Goal: Transaction & Acquisition: Purchase product/service

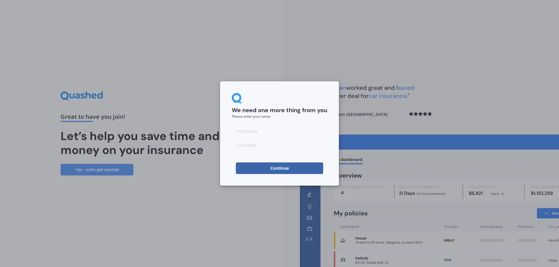
click at [273, 136] on input at bounding box center [279, 131] width 95 height 12
type input "[PERSON_NAME]"
type input "Crerar"
click at [250, 168] on button "Continue" at bounding box center [279, 169] width 87 height 12
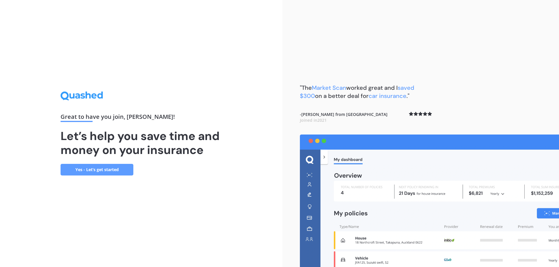
click at [105, 167] on link "Yes - Let’s get started" at bounding box center [97, 170] width 73 height 12
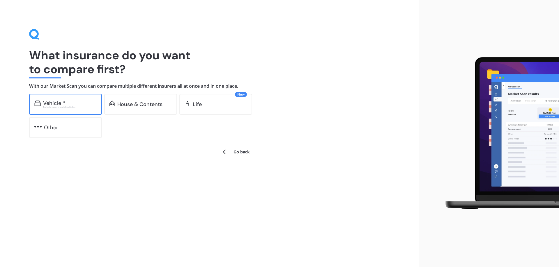
click at [63, 103] on div "Vehicle *" at bounding box center [54, 103] width 22 height 6
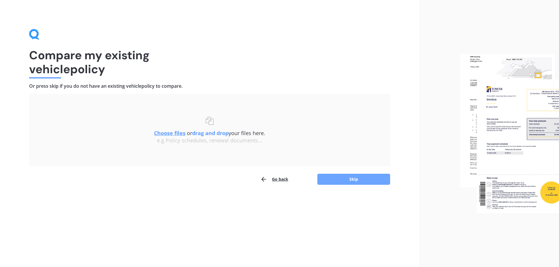
click at [369, 182] on button "Skip" at bounding box center [353, 179] width 73 height 11
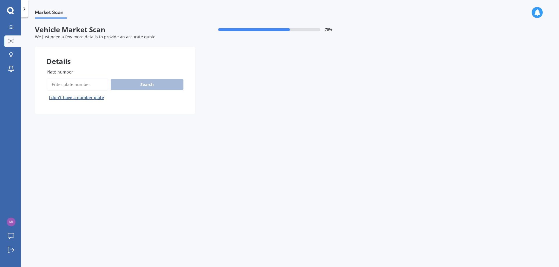
click at [95, 82] on input "Plate number" at bounding box center [78, 85] width 62 height 12
type input "HUE726"
click at [153, 83] on button "Search" at bounding box center [147, 84] width 73 height 11
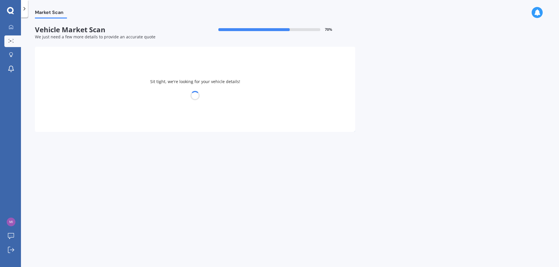
select select "MAZDA"
select select "AXELA"
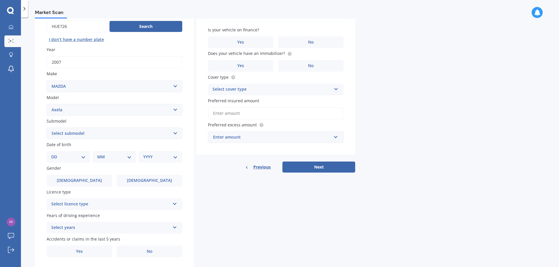
scroll to position [75, 0]
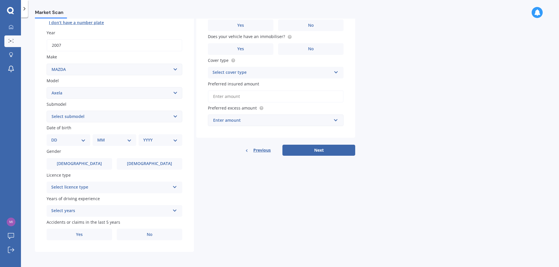
click at [84, 140] on select "DD 01 02 03 04 05 06 07 08 09 10 11 12 13 14 15 16 17 18 19 20 21 22 23 24 25 2…" at bounding box center [68, 140] width 34 height 6
select select "31"
click at [56, 137] on select "DD 01 02 03 04 05 06 07 08 09 10 11 12 13 14 15 16 17 18 19 20 21 22 23 24 25 2…" at bounding box center [68, 140] width 34 height 6
click at [107, 139] on select "MM 01 02 03 04 05 06 07 08 09 10 11 12" at bounding box center [116, 140] width 32 height 6
select select "03"
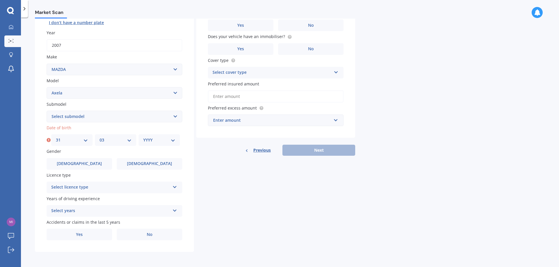
click at [100, 137] on select "MM 01 02 03 04 05 06 07 08 09 10 11 12" at bounding box center [116, 140] width 32 height 6
click at [152, 136] on div "YYYY 2025 2024 2023 2022 2021 2020 2019 2018 2017 2016 2015 2014 2013 2012 2011…" at bounding box center [159, 140] width 41 height 12
click at [155, 138] on select "YYYY 2025 2024 2023 2022 2021 2020 2019 2018 2017 2016 2015 2014 2013 2012 2011…" at bounding box center [159, 140] width 32 height 6
select select "2007"
click at [143, 137] on select "YYYY 2025 2024 2023 2022 2021 2020 2019 2018 2017 2016 2015 2014 2013 2012 2011…" at bounding box center [159, 140] width 32 height 6
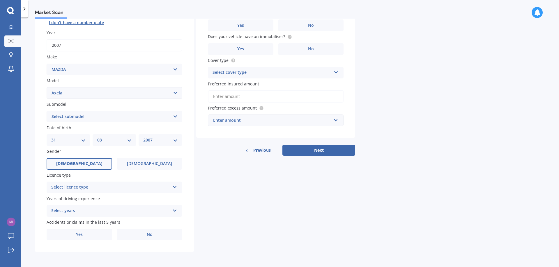
click at [96, 163] on label "[DEMOGRAPHIC_DATA]" at bounding box center [79, 164] width 65 height 12
click at [0, 0] on input "[DEMOGRAPHIC_DATA]" at bounding box center [0, 0] width 0 height 0
click at [117, 186] on div "Select licence type" at bounding box center [110, 187] width 119 height 7
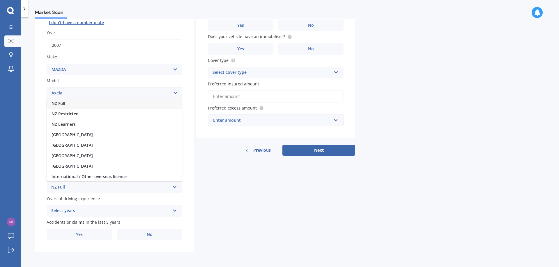
click at [94, 144] on div "[GEOGRAPHIC_DATA]" at bounding box center [114, 145] width 135 height 10
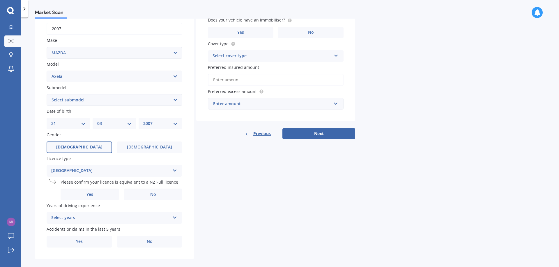
scroll to position [99, 0]
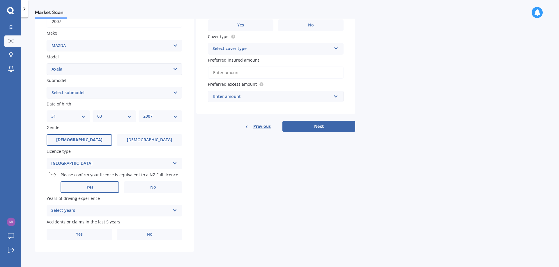
click at [79, 187] on label "Yes" at bounding box center [90, 188] width 58 height 12
click at [0, 0] on input "Yes" at bounding box center [0, 0] width 0 height 0
click at [90, 212] on div "Select years" at bounding box center [110, 210] width 119 height 7
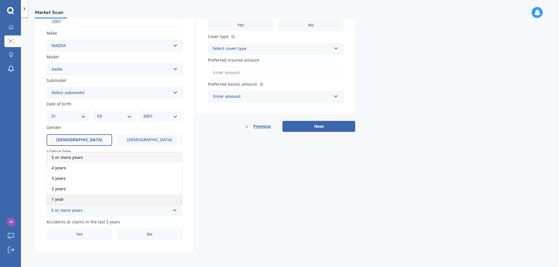
click at [76, 197] on div "1 year" at bounding box center [114, 199] width 135 height 10
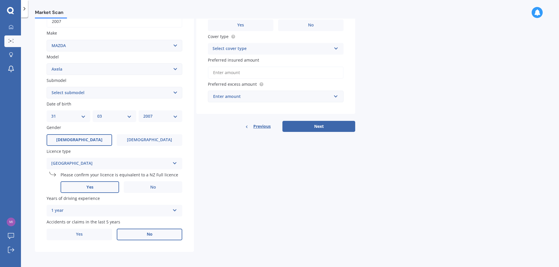
click at [156, 239] on label "No" at bounding box center [149, 235] width 65 height 12
click at [0, 0] on input "No" at bounding box center [0, 0] width 0 height 0
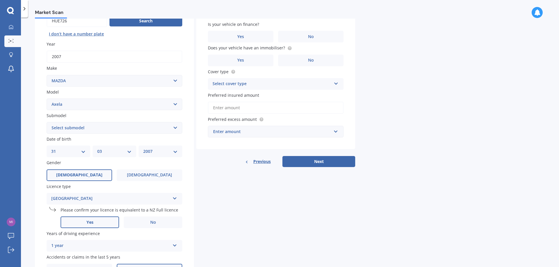
scroll to position [12, 0]
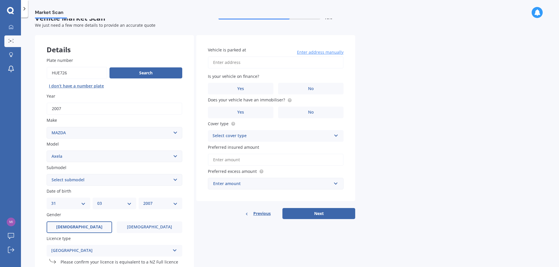
click at [256, 62] on input "Vehicle is parked at" at bounding box center [276, 62] width 136 height 12
type input "[STREET_ADDRESS][PERSON_NAME]"
click at [310, 89] on span "No" at bounding box center [311, 88] width 6 height 5
click at [0, 0] on input "No" at bounding box center [0, 0] width 0 height 0
click at [307, 113] on label "No" at bounding box center [310, 113] width 65 height 12
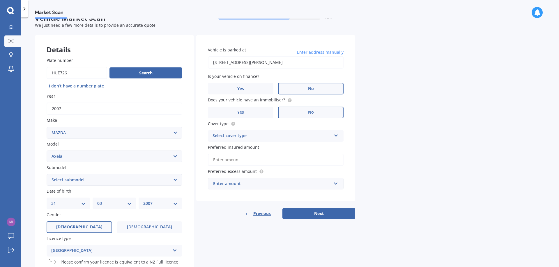
click at [0, 0] on input "No" at bounding box center [0, 0] width 0 height 0
click at [291, 136] on div "Select cover type" at bounding box center [271, 136] width 119 height 7
click at [283, 159] on div "Third Party, Fire & Theft" at bounding box center [275, 158] width 135 height 10
click at [283, 159] on input "Preferred insured amount" at bounding box center [276, 160] width 136 height 12
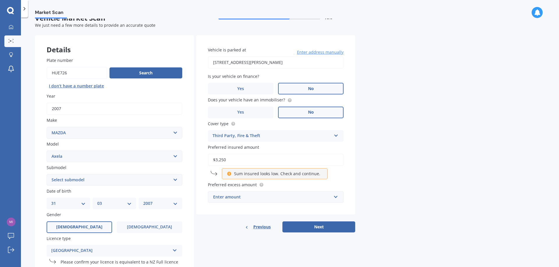
click at [396, 177] on div "Market Scan Vehicle Market Scan 70 % We just need a few more details to provide…" at bounding box center [290, 144] width 538 height 250
click at [226, 161] on input "$3,250" at bounding box center [276, 160] width 136 height 12
type input "$3,500"
click at [256, 198] on div "Enter amount" at bounding box center [272, 197] width 118 height 6
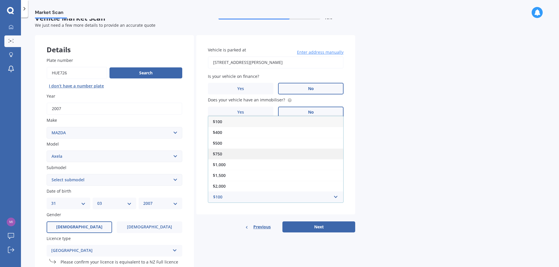
click at [248, 157] on div "$750" at bounding box center [275, 154] width 135 height 11
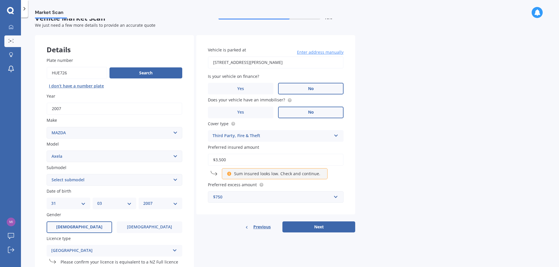
click at [228, 161] on input "$3,500" at bounding box center [276, 160] width 136 height 12
click at [326, 227] on button "Next" at bounding box center [318, 227] width 73 height 11
click at [153, 178] on select "Select submodel (All other) 2.3 Sporthatch 2.3 turbo Hatchback Hatchback turbo …" at bounding box center [115, 180] width 136 height 12
select select "HATCHBACK"
click at [47, 174] on select "Select submodel (All other) 2.3 Sporthatch 2.3 turbo Hatchback Hatchback turbo …" at bounding box center [115, 180] width 136 height 12
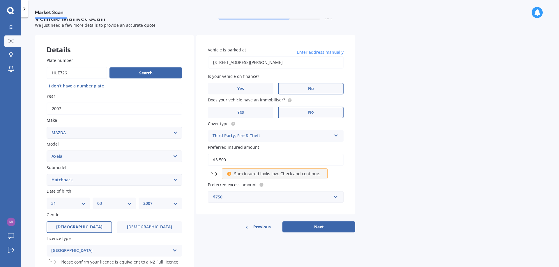
click at [226, 159] on input "$3,500" at bounding box center [276, 160] width 136 height 12
type input "$3"
type input "$4,000"
click at [226, 235] on div "Details Plate number Search I don’t have a number plate Year [DATE] Make Select…" at bounding box center [195, 187] width 320 height 304
click at [327, 226] on button "Next" at bounding box center [318, 227] width 73 height 11
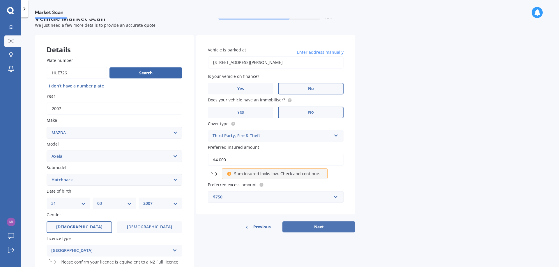
scroll to position [0, 0]
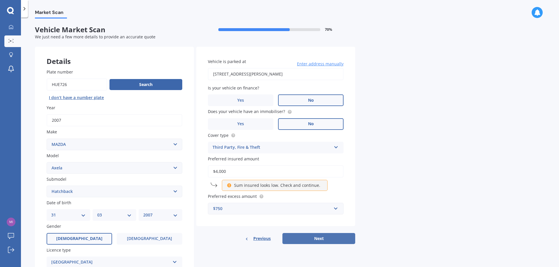
select select "31"
select select "03"
select select "2007"
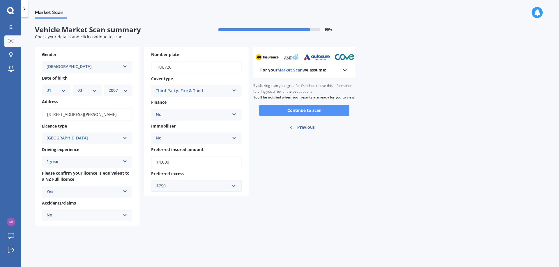
click at [304, 114] on button "Continue to scan" at bounding box center [304, 110] width 90 height 11
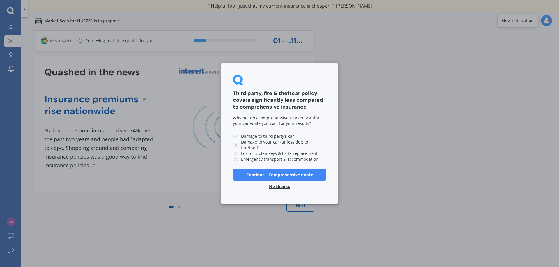
click at [282, 174] on button "Continue - Comprehensive quote" at bounding box center [279, 175] width 93 height 12
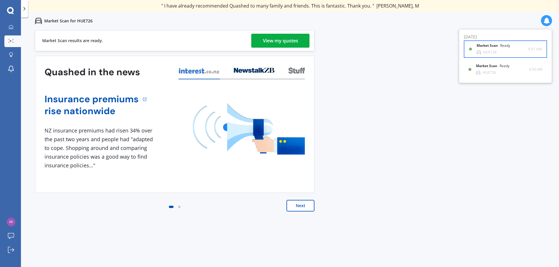
click at [488, 48] on div "Market Scan Ready" at bounding box center [496, 47] width 40 height 6
